Goal: Task Accomplishment & Management: Manage account settings

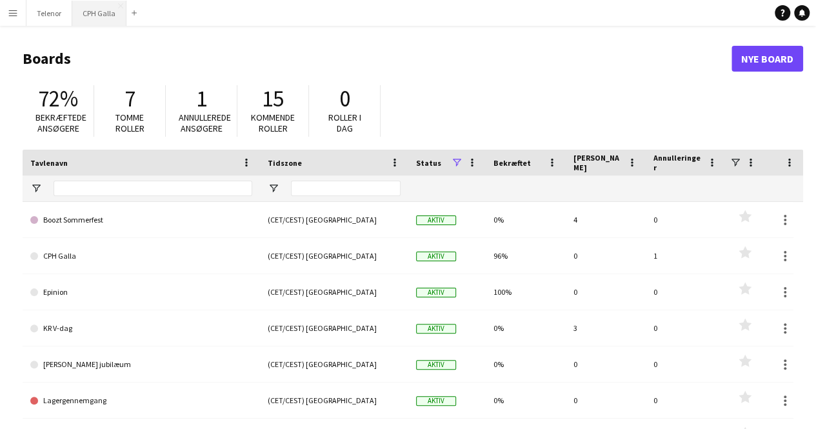
click at [93, 8] on button "CPH Galla Luk" at bounding box center [99, 13] width 54 height 25
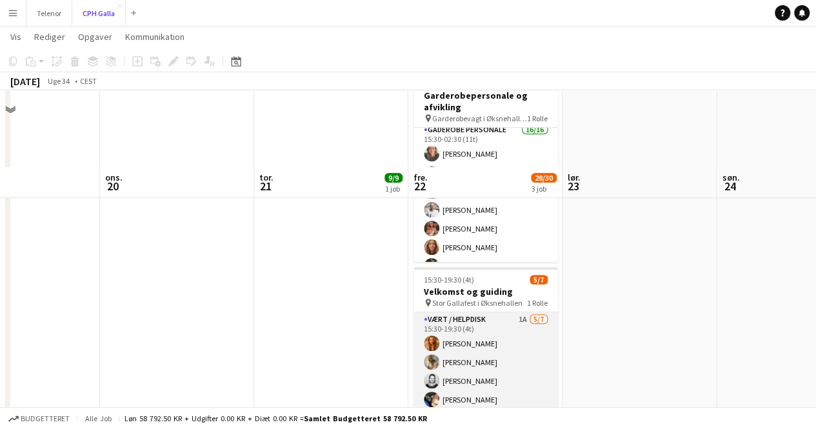
scroll to position [351, 0]
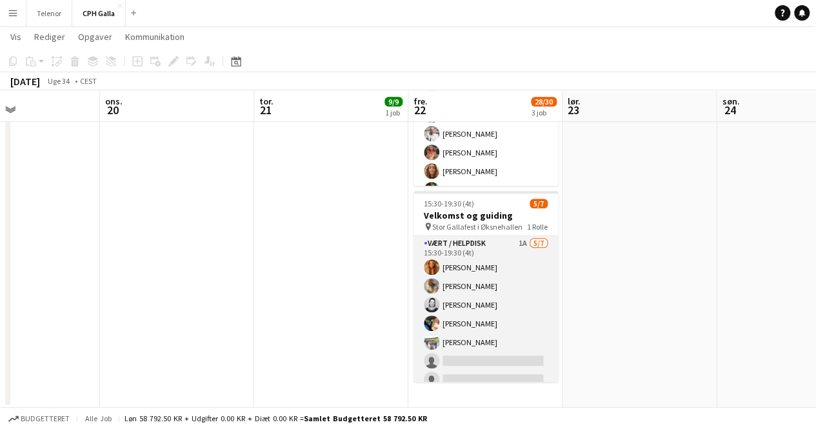
click at [502, 285] on app-card-role "Vært / Helpdisk 1A [DATE] 15:30-19:30 (4t) Vanilla Pryce Havana [PERSON_NAME] […" at bounding box center [486, 314] width 145 height 156
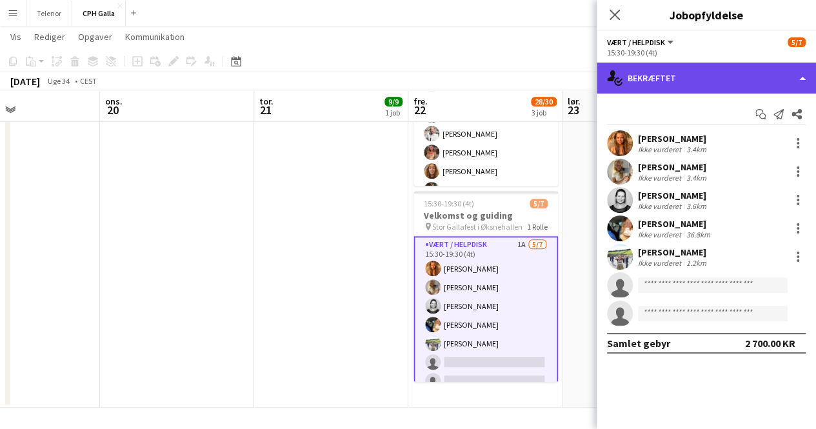
click at [672, 82] on div "single-neutral-actions-check-2 Bekræftet" at bounding box center [706, 78] width 219 height 31
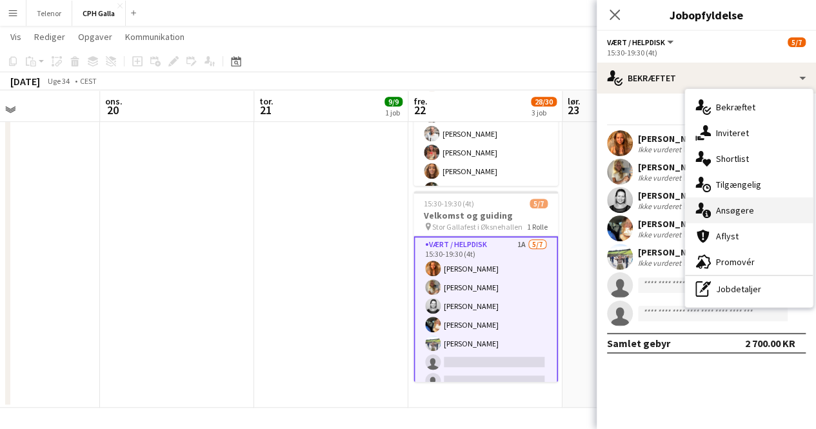
click at [742, 214] on div "single-neutral-actions-information Ansøgere" at bounding box center [749, 210] width 128 height 26
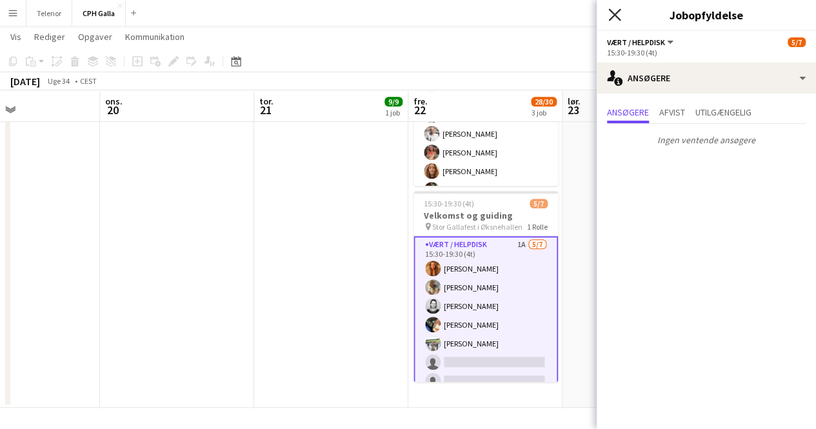
click at [610, 15] on icon "Luk pop-in" at bounding box center [614, 14] width 12 height 12
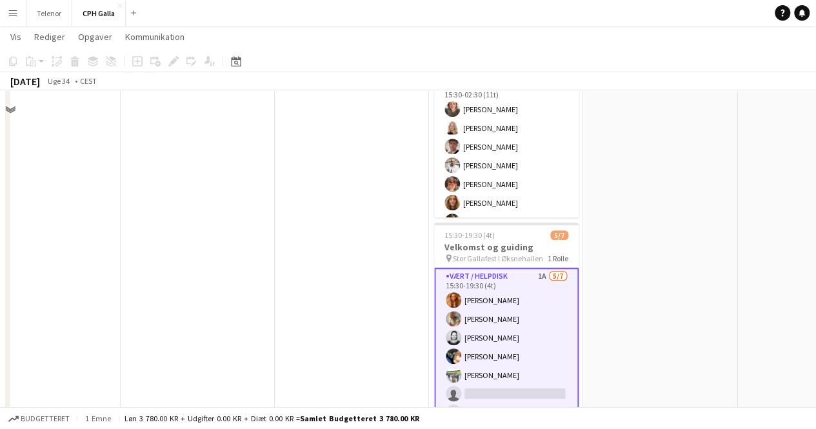
scroll to position [0, 0]
